Goal: Task Accomplishment & Management: Use online tool/utility

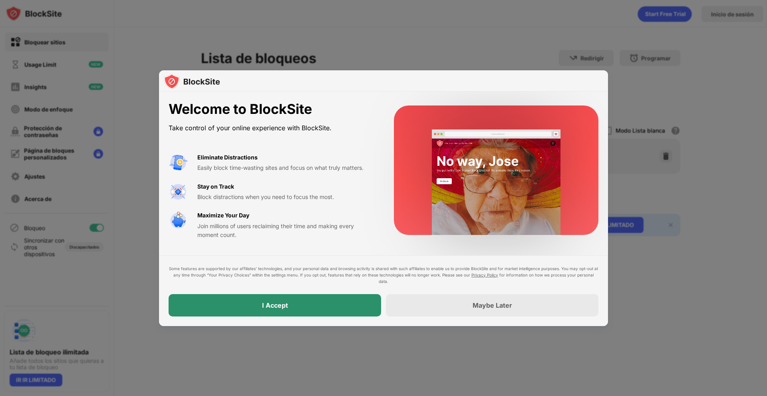
click at [321, 304] on div "I Accept" at bounding box center [275, 305] width 213 height 22
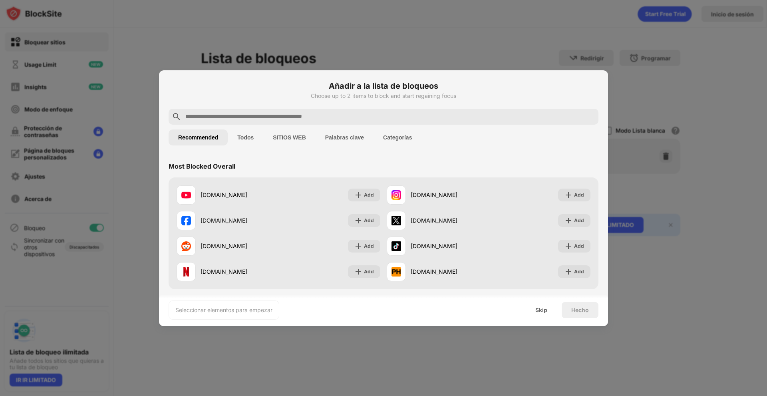
click at [382, 65] on div at bounding box center [383, 198] width 767 height 396
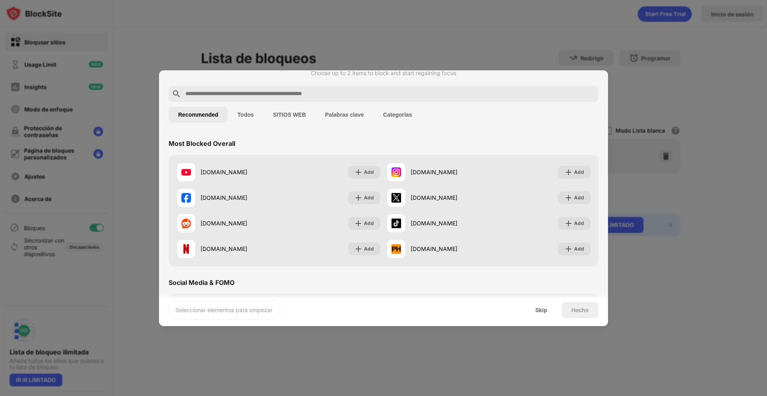
scroll to position [40, 0]
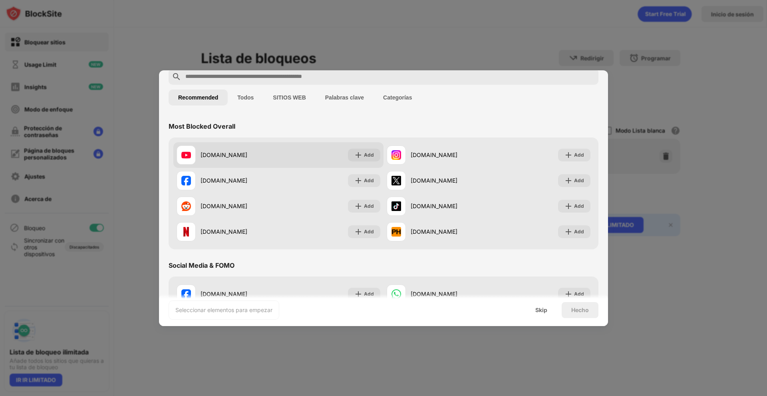
click at [364, 163] on div "[DOMAIN_NAME] Add" at bounding box center [278, 155] width 210 height 26
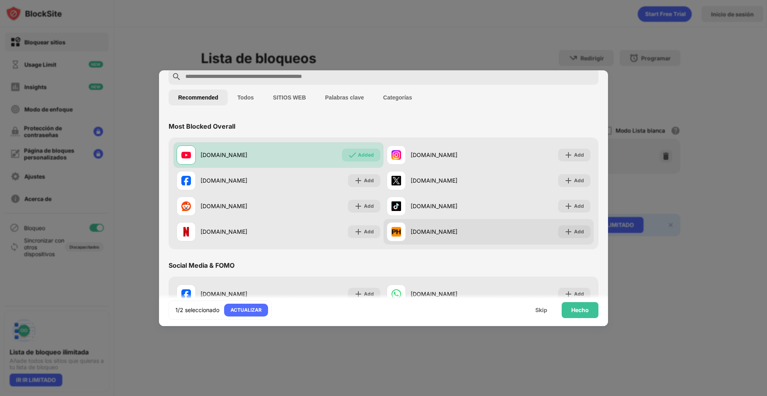
click at [422, 233] on div "[DOMAIN_NAME]" at bounding box center [450, 231] width 78 height 8
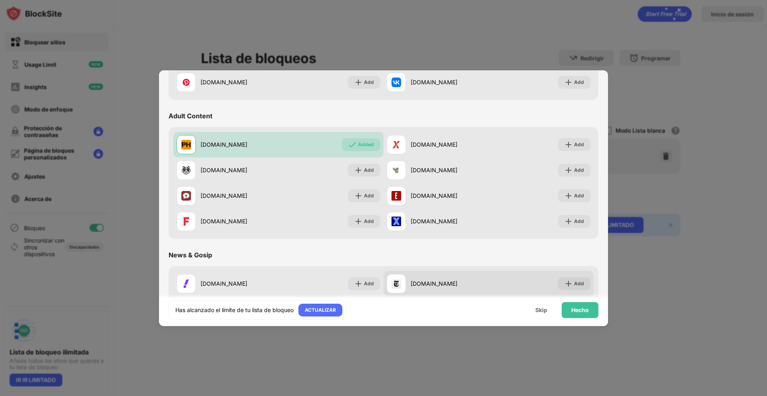
scroll to position [320, 0]
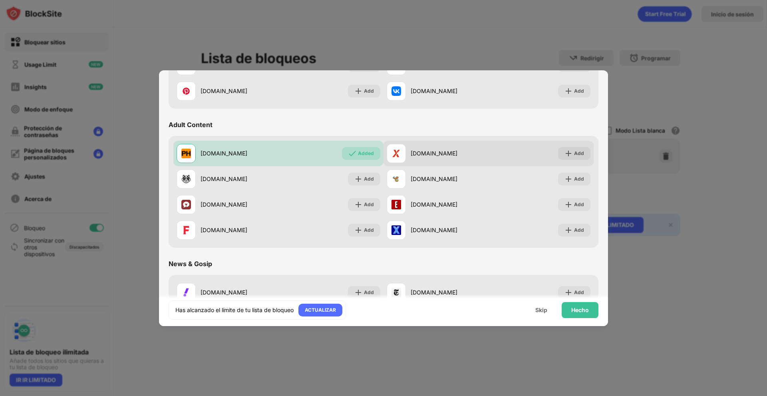
click at [424, 157] on div "[DOMAIN_NAME]" at bounding box center [438, 153] width 102 height 19
click at [420, 149] on div "[DOMAIN_NAME]" at bounding box center [438, 153] width 102 height 19
click at [540, 151] on div "[DOMAIN_NAME] Add" at bounding box center [489, 154] width 210 height 26
click at [591, 154] on div "[DOMAIN_NAME] Added [DOMAIN_NAME] Add [DOMAIN_NAME] Add [DOMAIN_NAME] Add [DOMA…" at bounding box center [384, 192] width 430 height 112
click at [574, 155] on div "Add" at bounding box center [579, 153] width 10 height 8
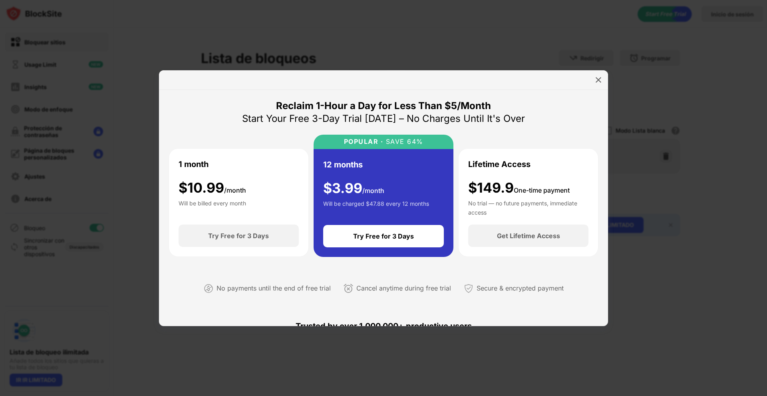
click at [598, 81] on img at bounding box center [598, 80] width 8 height 8
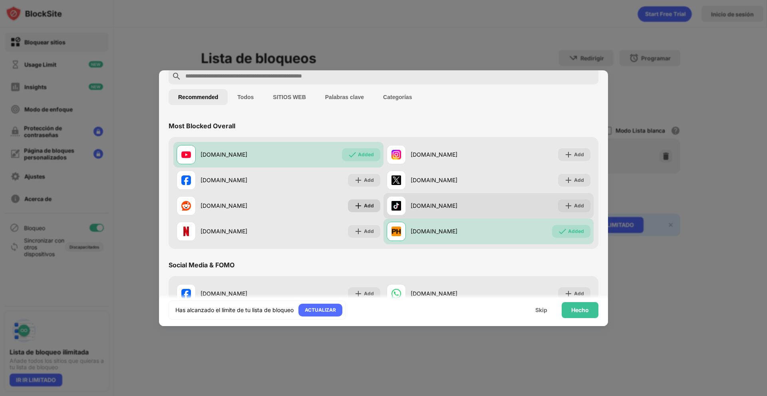
scroll to position [40, 0]
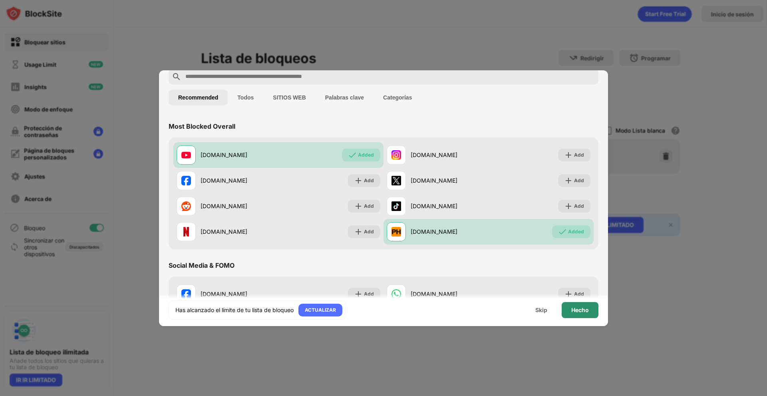
click at [567, 311] on div "Hecho" at bounding box center [580, 310] width 37 height 16
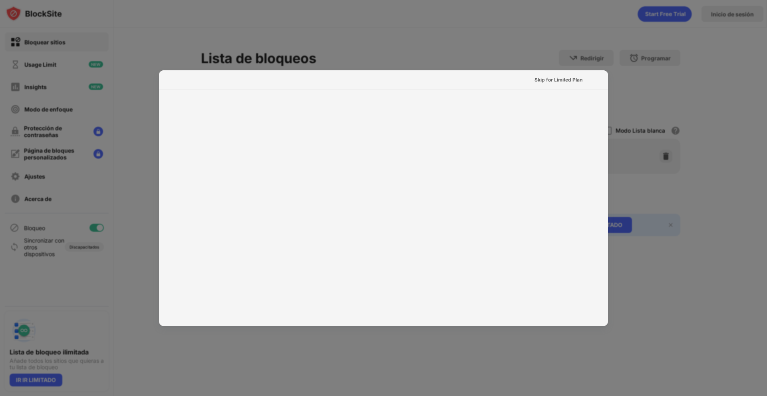
scroll to position [0, 0]
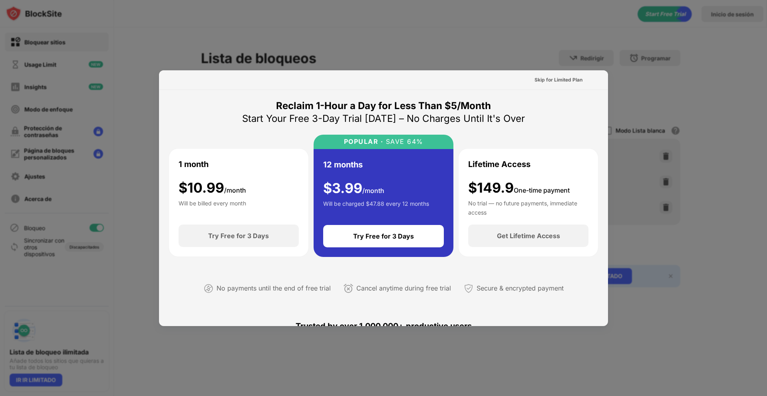
click at [503, 71] on div "Skip for Limited Plan" at bounding box center [383, 80] width 449 height 20
click at [532, 48] on div at bounding box center [383, 198] width 767 height 396
click at [596, 48] on div at bounding box center [383, 198] width 767 height 396
click at [277, 284] on div "No payments until the end of free trial" at bounding box center [274, 288] width 114 height 12
click at [122, 220] on div at bounding box center [383, 198] width 767 height 396
